Goal: Task Accomplishment & Management: Use online tool/utility

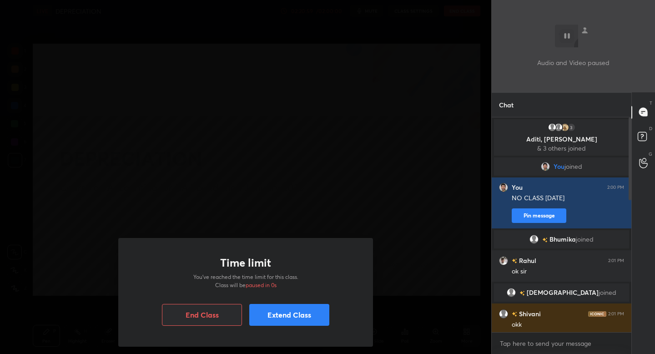
scroll to position [136, 137]
click at [293, 322] on button "Extend Class" at bounding box center [289, 315] width 80 height 22
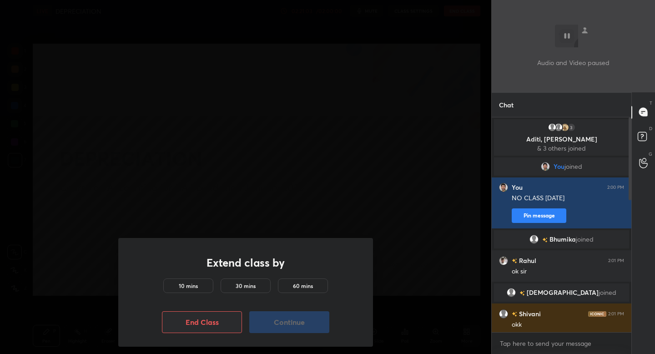
click at [194, 287] on h5 "10 mins" at bounding box center [188, 286] width 19 height 8
click at [289, 319] on button "Continue" at bounding box center [289, 322] width 80 height 22
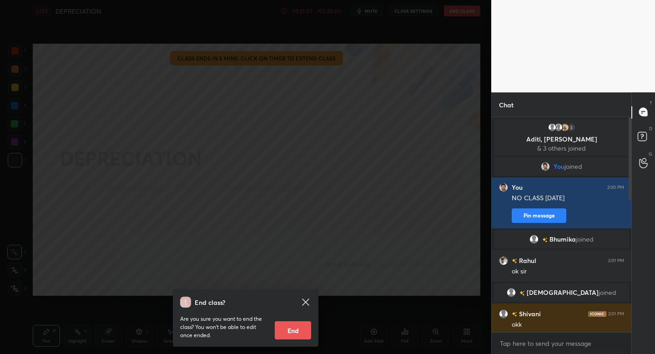
click at [289, 333] on button "End" at bounding box center [293, 330] width 36 height 18
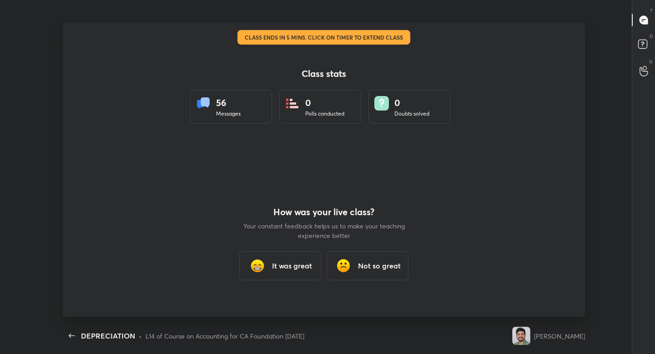
scroll to position [0, 0]
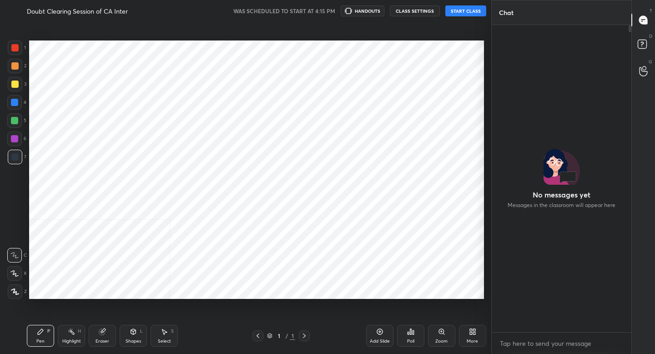
scroll to position [45188, 45029]
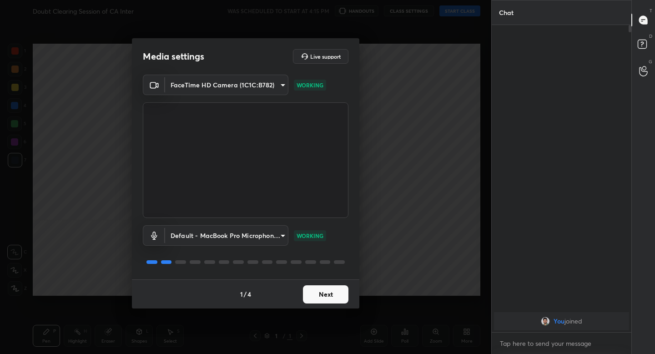
click at [338, 297] on button "Next" at bounding box center [325, 294] width 45 height 18
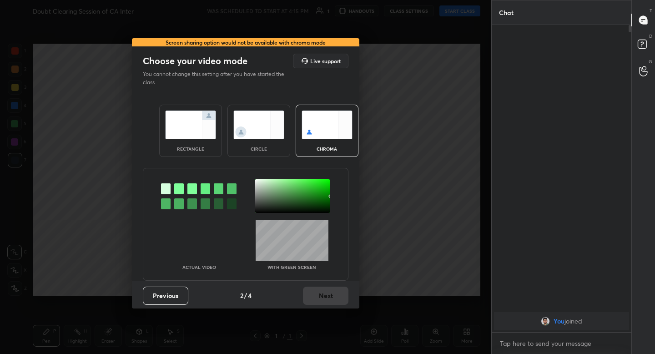
click at [206, 139] on img at bounding box center [190, 125] width 51 height 29
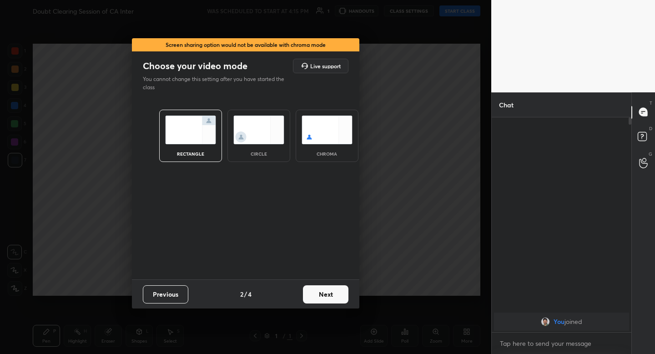
click at [332, 292] on button "Next" at bounding box center [325, 294] width 45 height 18
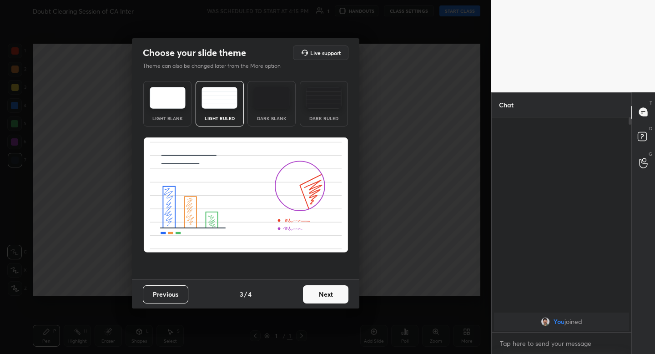
click at [322, 297] on button "Next" at bounding box center [325, 294] width 45 height 18
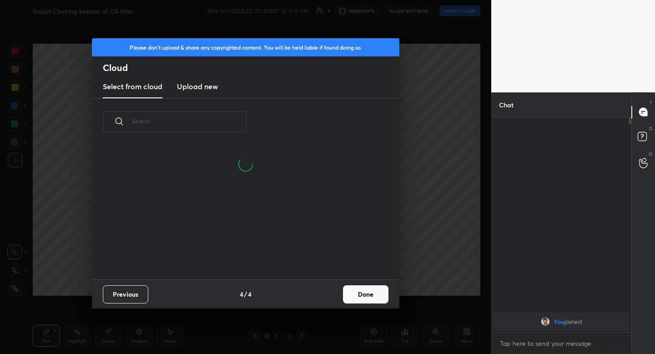
click at [347, 297] on button "Done" at bounding box center [365, 294] width 45 height 18
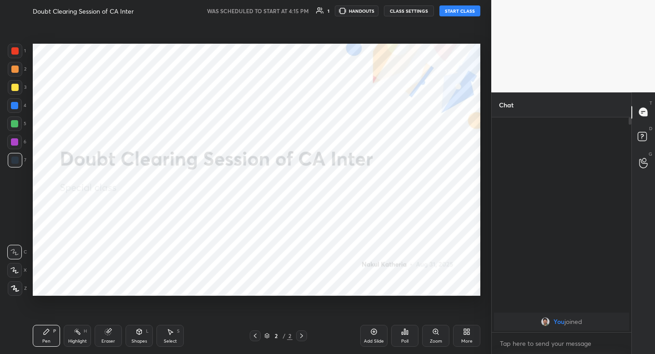
click at [459, 16] on button "START CLASS" at bounding box center [459, 10] width 41 height 11
click at [368, 14] on button "mute" at bounding box center [365, 10] width 33 height 11
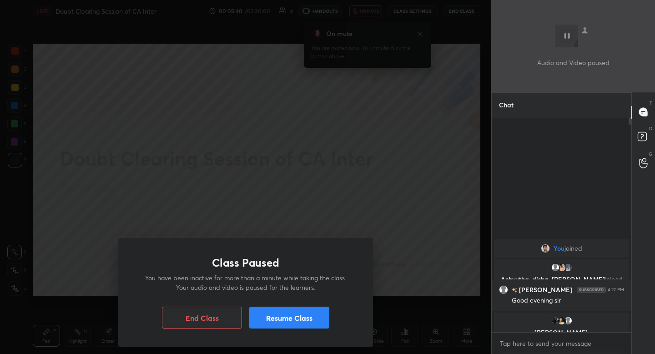
click at [284, 311] on button "Resume Class" at bounding box center [289, 318] width 80 height 22
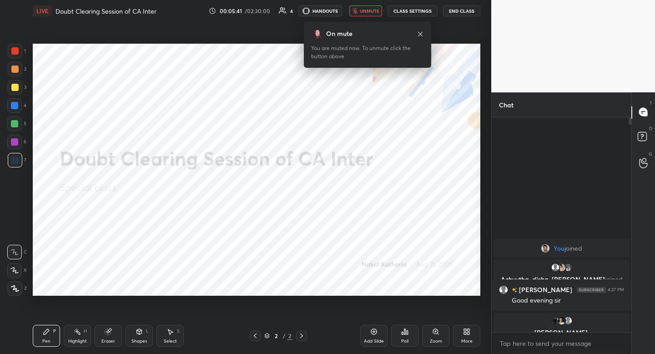
click at [362, 10] on span "unmute" at bounding box center [370, 11] width 20 height 6
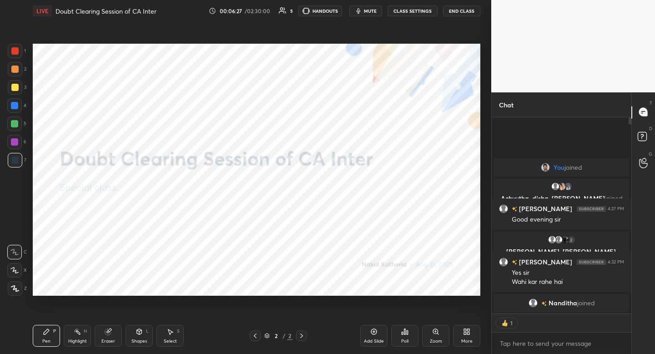
type textarea "x"
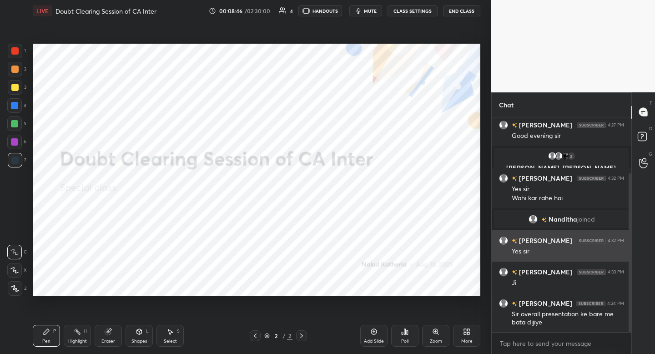
scroll to position [76, 0]
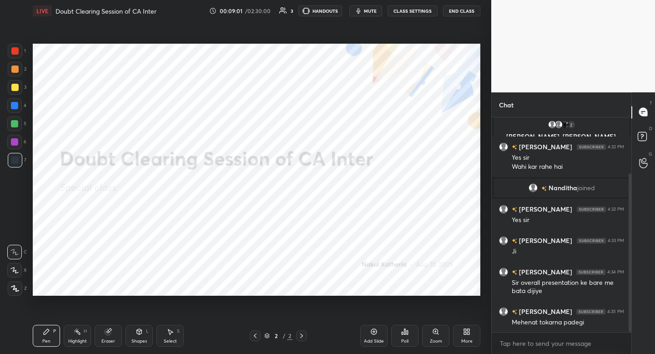
click at [372, 14] on span "mute" at bounding box center [370, 11] width 13 height 6
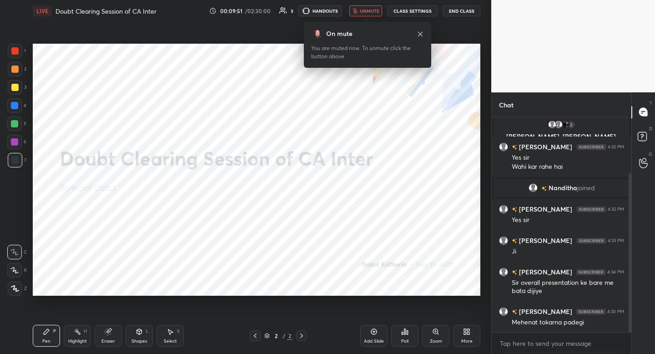
click at [372, 14] on span "unmute" at bounding box center [370, 11] width 20 height 6
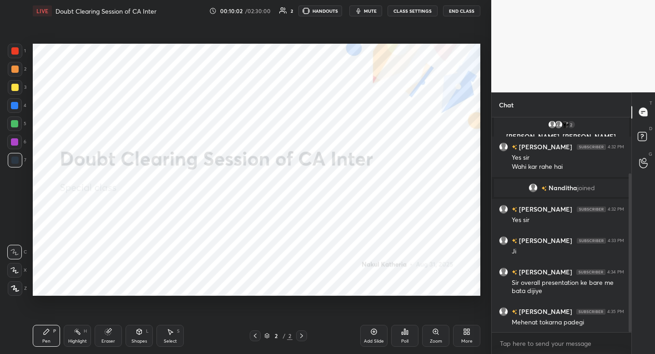
drag, startPoint x: 614, startPoint y: 23, endPoint x: 369, endPoint y: 335, distance: 396.2
click at [369, 335] on div "Add Slide" at bounding box center [373, 336] width 27 height 22
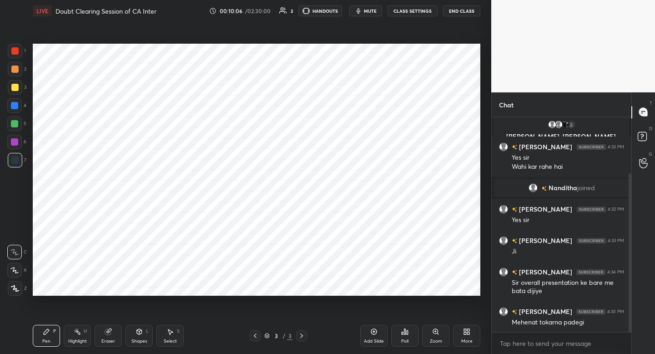
click at [136, 333] on div "Shapes L" at bounding box center [139, 336] width 27 height 22
click at [62, 332] on div "Pen P Highlight H Eraser Shapes L Select S" at bounding box center [115, 336] width 164 height 22
click at [55, 327] on div "Pen P" at bounding box center [46, 336] width 27 height 22
click at [16, 289] on icon at bounding box center [14, 288] width 7 height 5
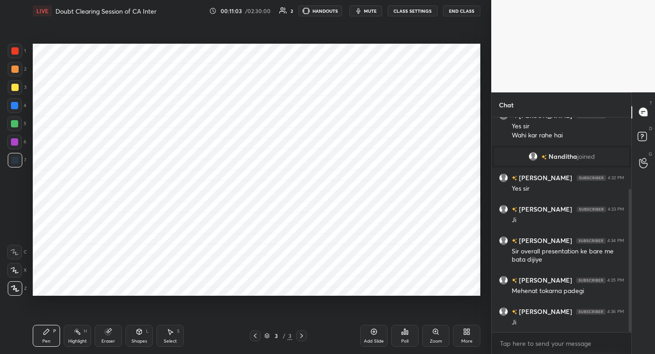
click at [373, 339] on div "Add Slide" at bounding box center [374, 341] width 20 height 5
click at [25, 54] on div "1" at bounding box center [17, 51] width 18 height 15
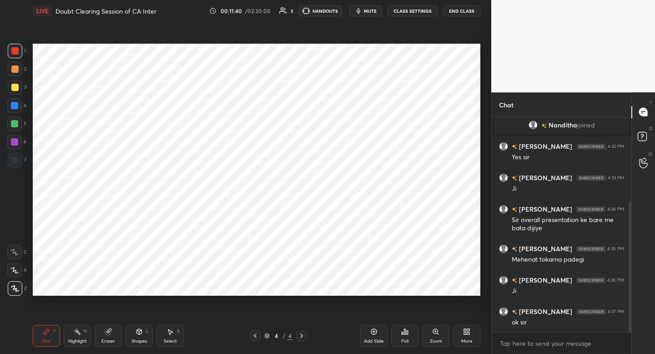
click at [17, 112] on div at bounding box center [14, 105] width 15 height 15
click at [16, 145] on div at bounding box center [14, 142] width 15 height 15
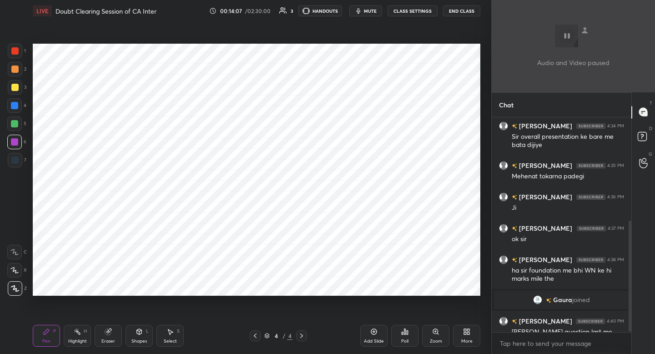
scroll to position [210, 0]
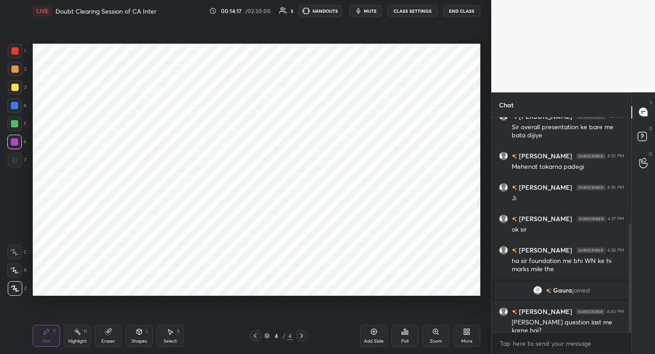
click at [376, 331] on icon at bounding box center [373, 331] width 7 height 7
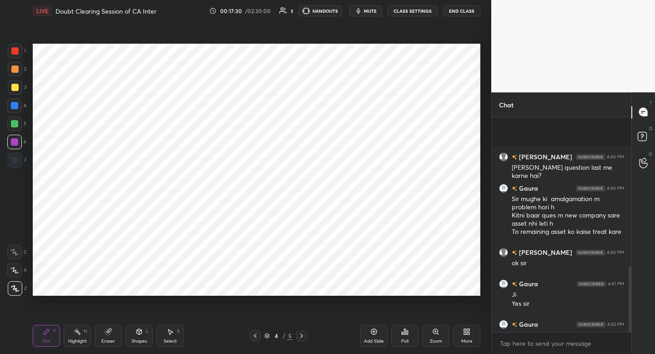
scroll to position [483, 0]
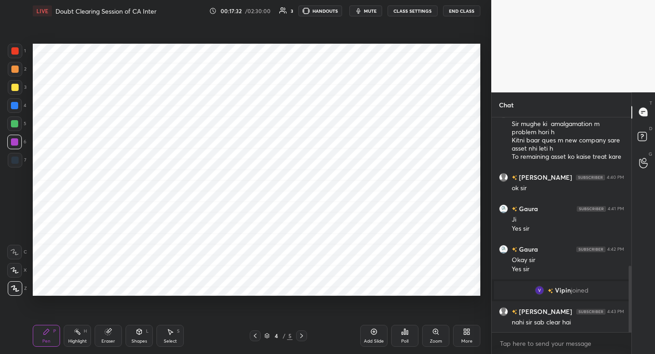
click at [528, 117] on div at bounding box center [562, 117] width 140 height 0
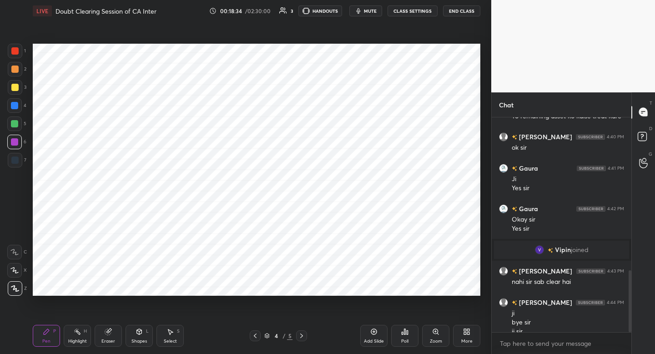
scroll to position [533, 0]
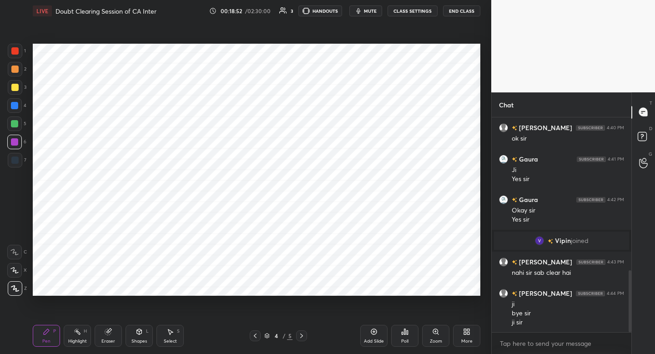
click at [454, 12] on button "End Class" at bounding box center [461, 10] width 37 height 11
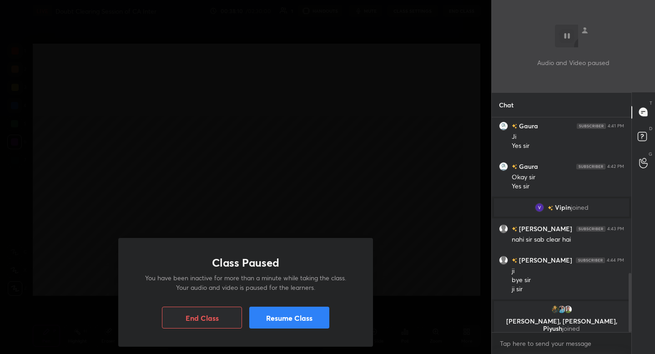
scroll to position [573, 0]
